Goal: Information Seeking & Learning: Learn about a topic

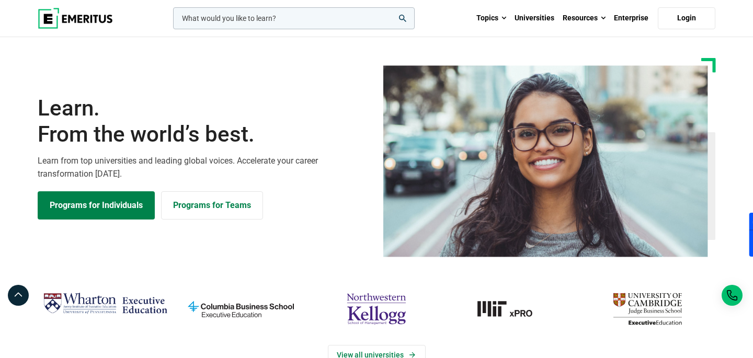
click at [256, 17] on input "woocommerce-product-search-field-0" at bounding box center [294, 18] width 242 height 22
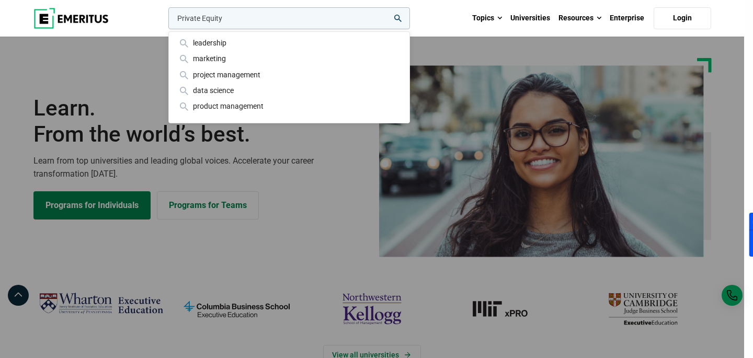
type input "Private Equity"
click at [166, 21] on button "search" at bounding box center [166, 21] width 0 height 0
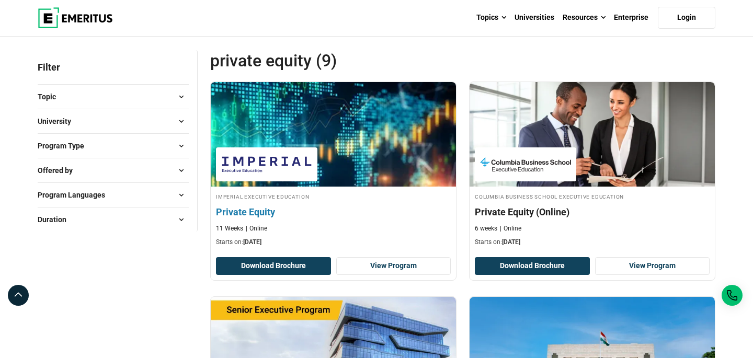
scroll to position [112, 0]
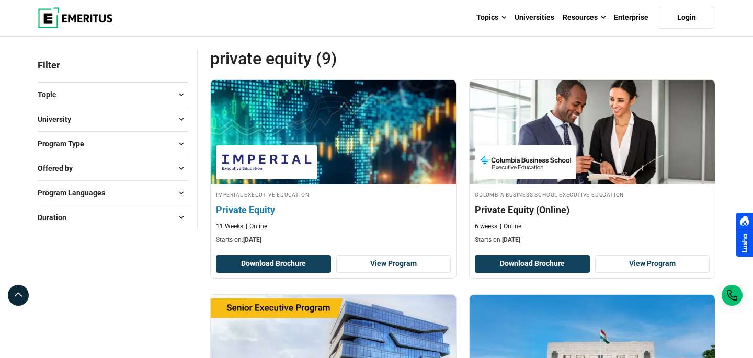
click at [230, 213] on h4 "Private Equity" at bounding box center [333, 209] width 235 height 13
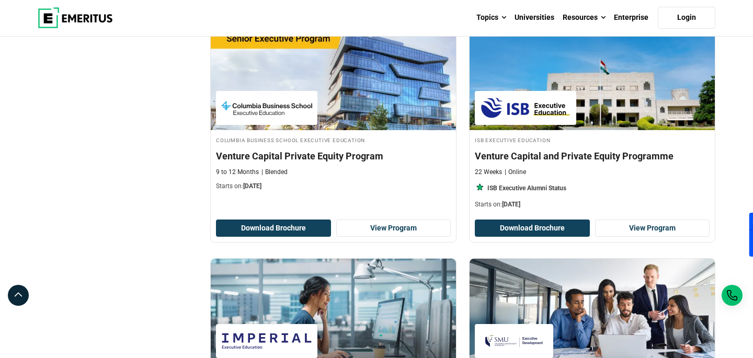
scroll to position [380, 0]
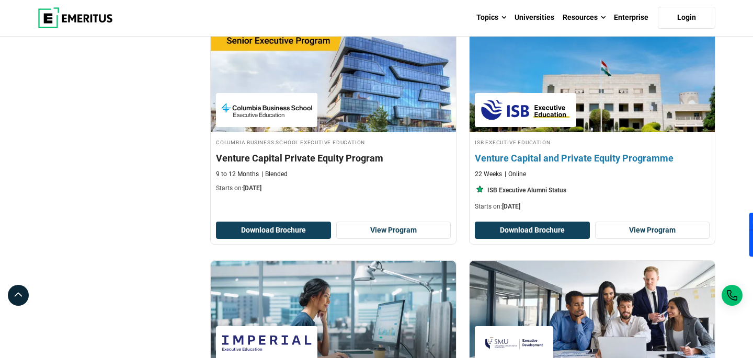
click at [550, 170] on div "22 Weeks Online" at bounding box center [592, 174] width 235 height 9
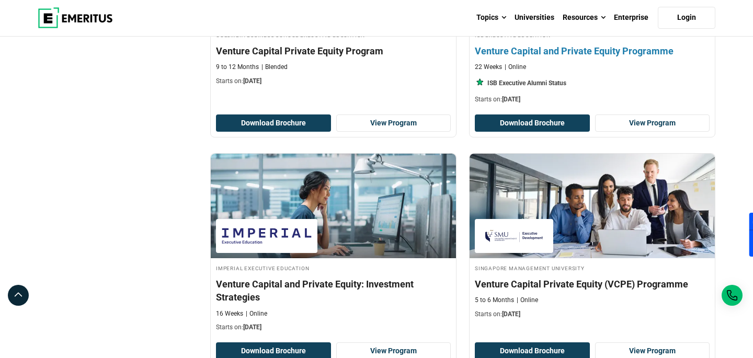
scroll to position [544, 0]
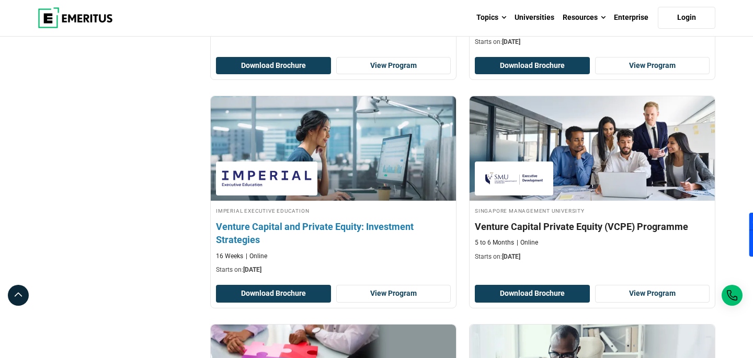
click at [320, 228] on h4 "Venture Capital and Private Equity: Investment Strategies" at bounding box center [333, 233] width 235 height 26
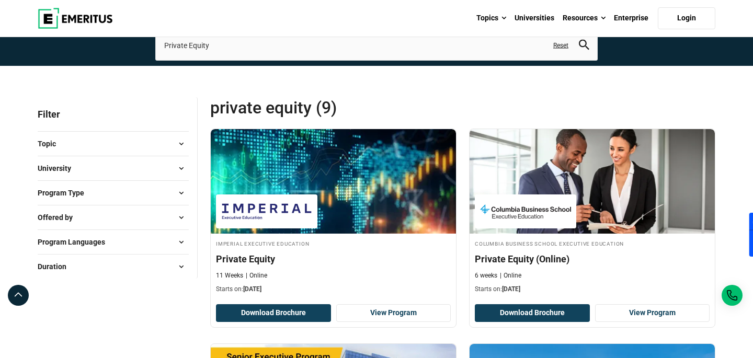
scroll to position [0, 0]
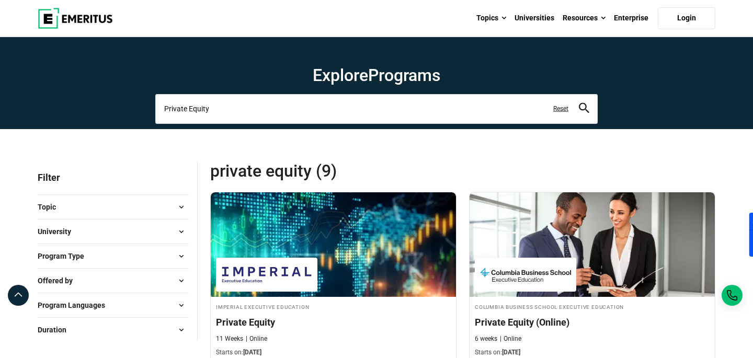
click at [171, 107] on input "Private Equity" at bounding box center [376, 108] width 442 height 29
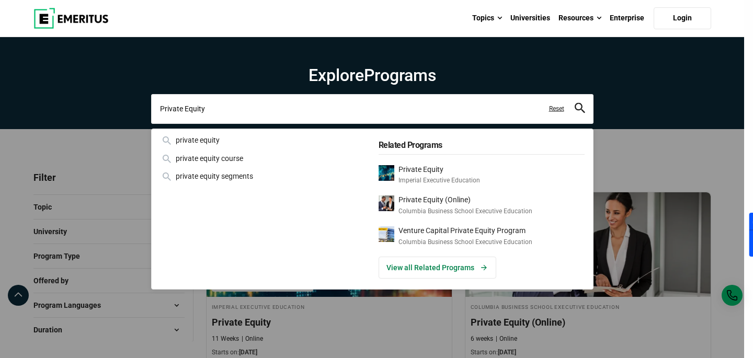
click at [171, 107] on input "Private Equity" at bounding box center [372, 108] width 442 height 29
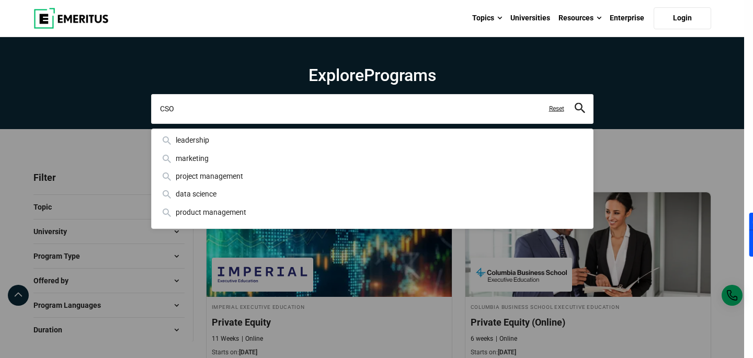
type input "CSO"
click at [575, 103] on button "search" at bounding box center [580, 109] width 10 height 12
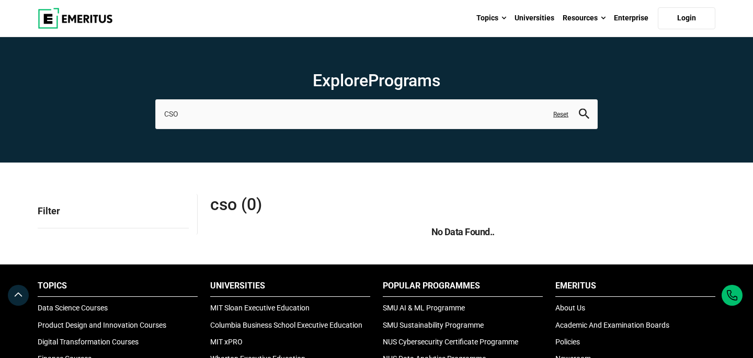
click at [214, 118] on input "CSO" at bounding box center [376, 113] width 442 height 29
type input "C"
